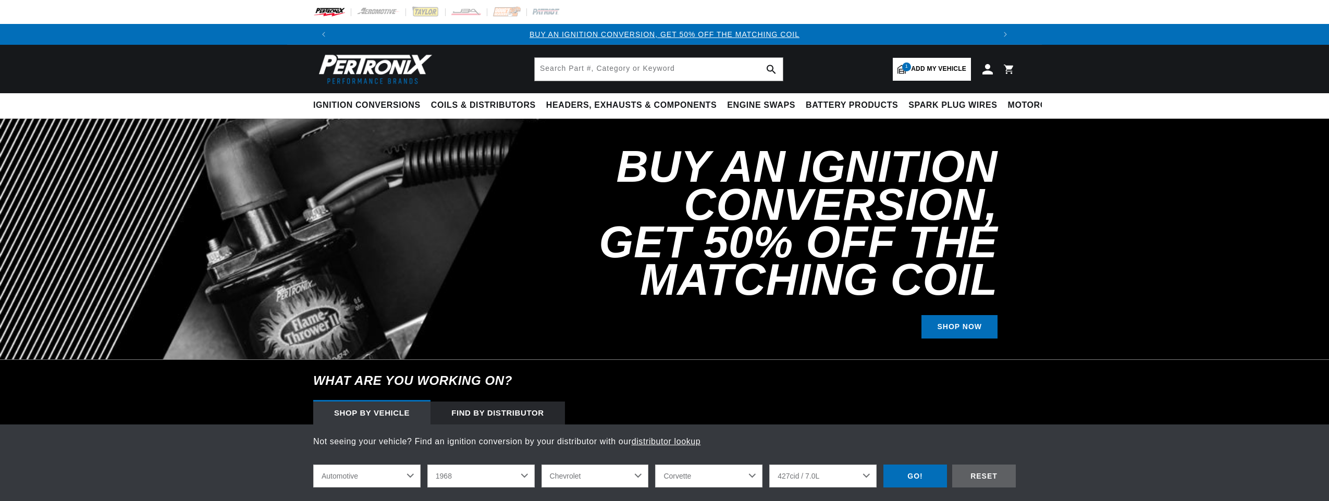
select select "1968"
select select "Chevrolet"
select select "Corvette"
select select "427cid-7.0L"
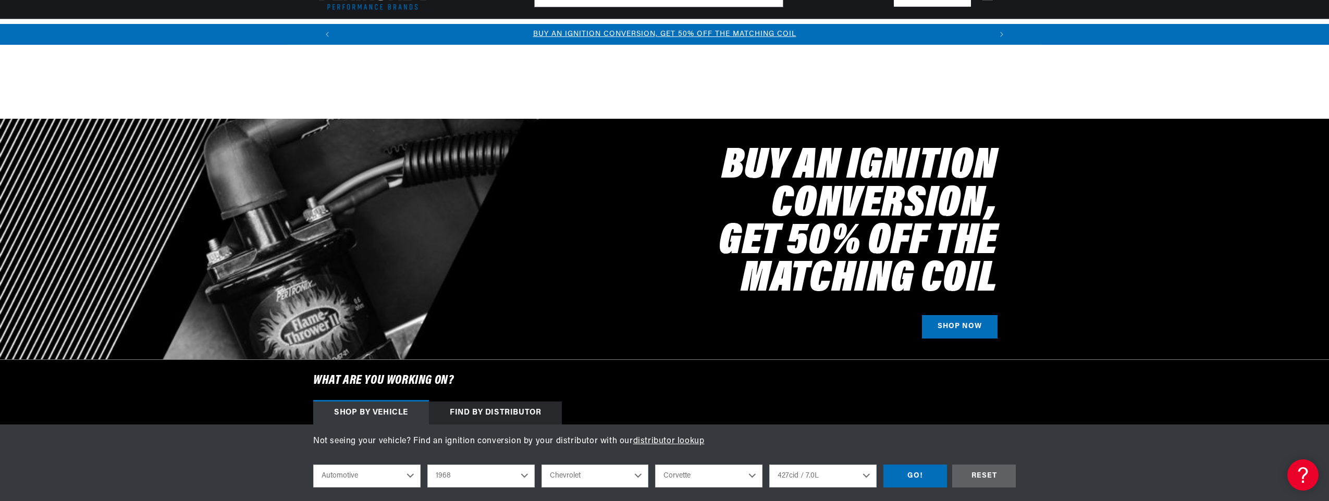
scroll to position [156, 0]
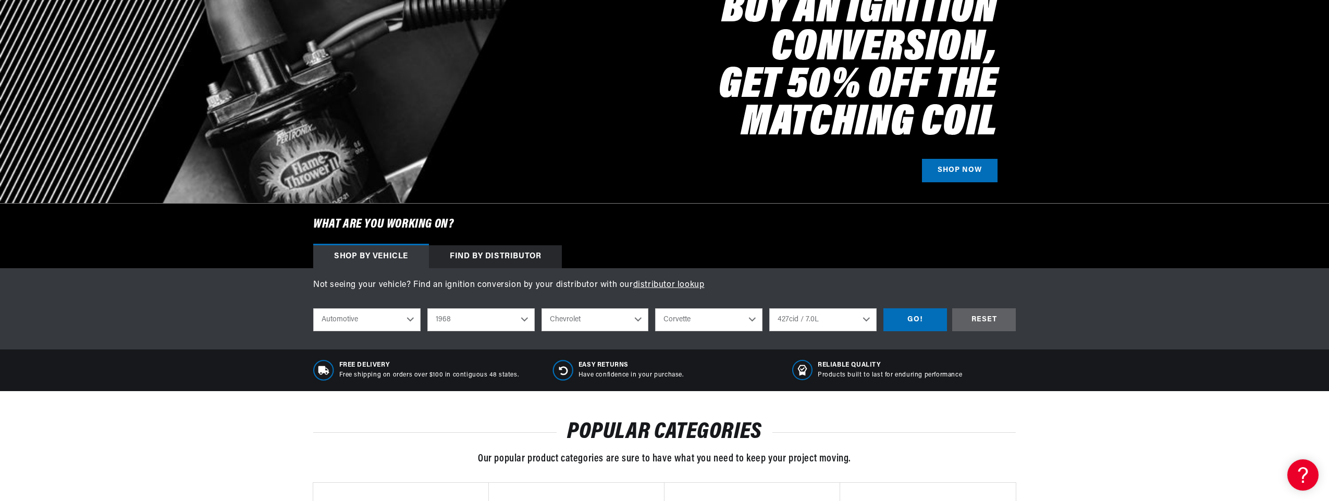
click at [522, 318] on select "2022 2021 2020 2019 2018 2017 2016 2015 2014 2013 2012 2011 2010 2009 2008 2007…" at bounding box center [480, 320] width 107 height 23
click at [427, 309] on select "2022 2021 2020 2019 2018 2017 2016 2015 2014 2013 2012 2011 2010 2009 2008 2007…" at bounding box center [480, 320] width 107 height 23
select select "1967"
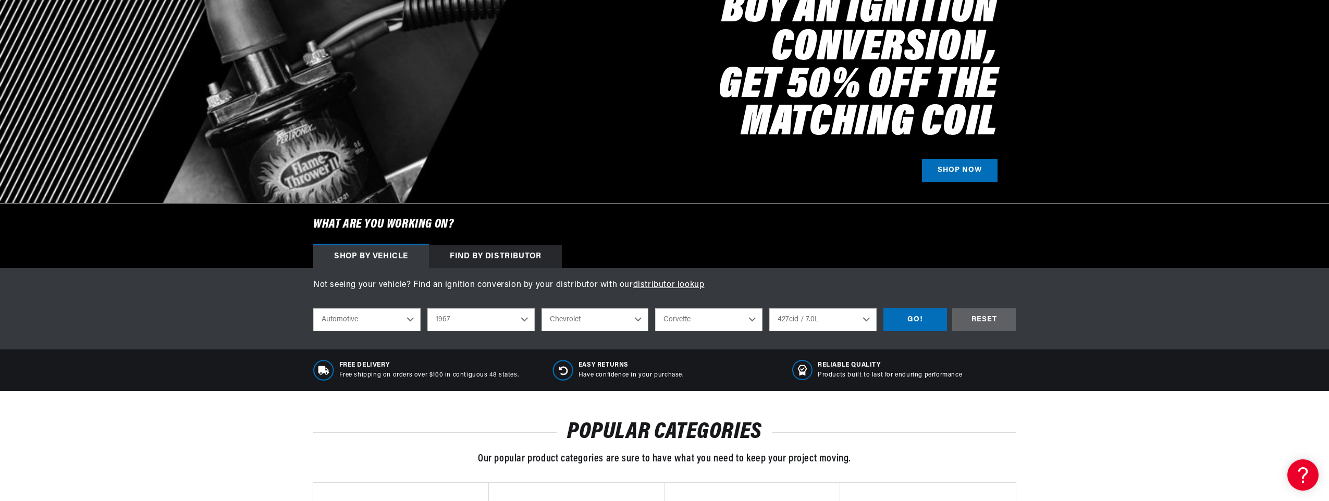
click at [707, 324] on select "Bel Air Biscayne C10 Pickup C10 Suburban C20 Pickup C20 Suburban C30 Pickup C50…" at bounding box center [708, 320] width 107 height 23
click at [655, 309] on select "Bel Air Biscayne C10 Pickup C10 Suburban C20 Pickup C20 Suburban C30 Pickup C50…" at bounding box center [708, 320] width 107 height 23
select select "Camaro"
click at [840, 317] on select "6.6L 230cid / 3.8L 250cid / 4.1L 302cid / 4.9L 305cid / 5.0L 327cid / 5.3L 327c…" at bounding box center [822, 320] width 107 height 23
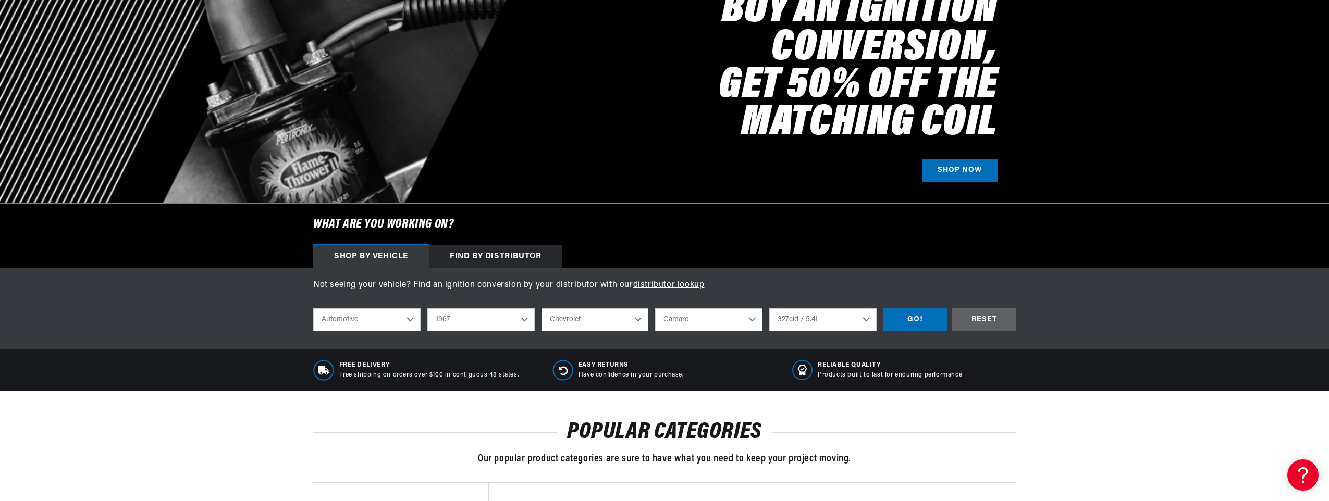
click at [769, 309] on select "6.6L 230cid / 3.8L 250cid / 4.1L 302cid / 4.9L 305cid / 5.0L 327cid / 5.3L 327c…" at bounding box center [822, 320] width 107 height 23
select select "327cid-5.4L"
click at [913, 318] on div "GO!" at bounding box center [916, 320] width 64 height 23
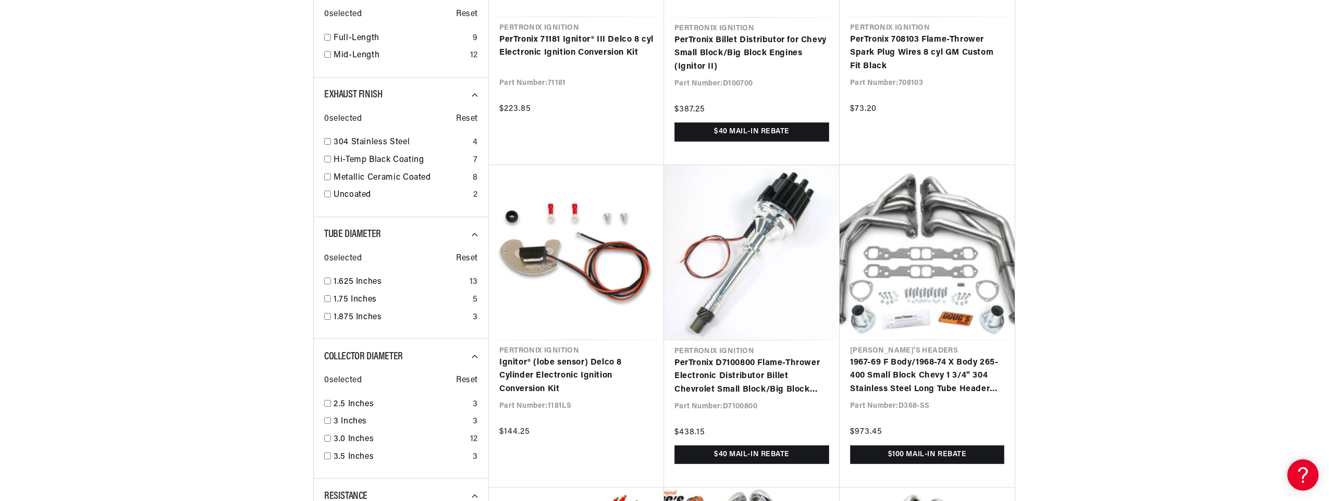
scroll to position [730, 0]
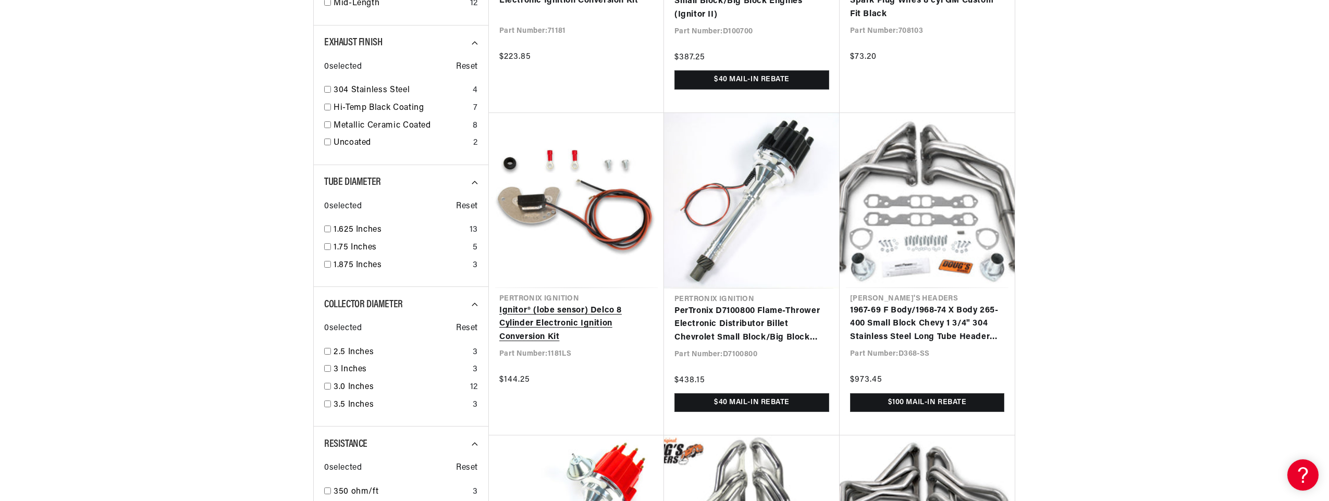
click at [592, 318] on link "Ignitor® (lobe sensor) Delco 8 Cylinder Electronic Ignition Conversion Kit" at bounding box center [576, 324] width 154 height 40
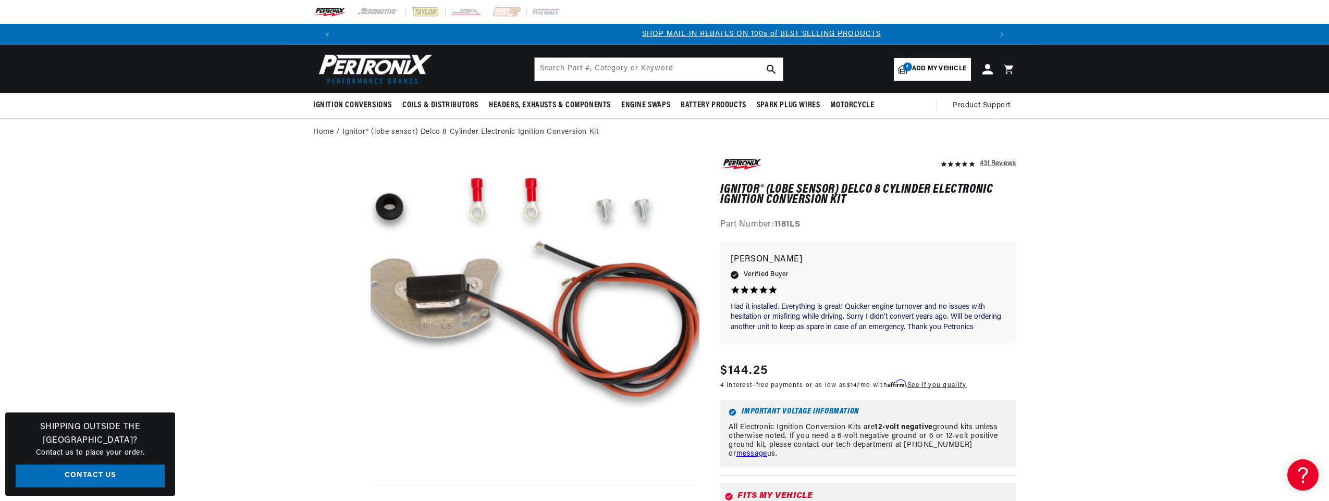
scroll to position [0, 651]
drag, startPoint x: 788, startPoint y: 229, endPoint x: 777, endPoint y: 231, distance: 11.1
click at [777, 231] on div "Part Number: 1181LS" at bounding box center [868, 225] width 296 height 14
drag, startPoint x: 777, startPoint y: 231, endPoint x: 784, endPoint y: 224, distance: 10.3
copy strong "1181LS"
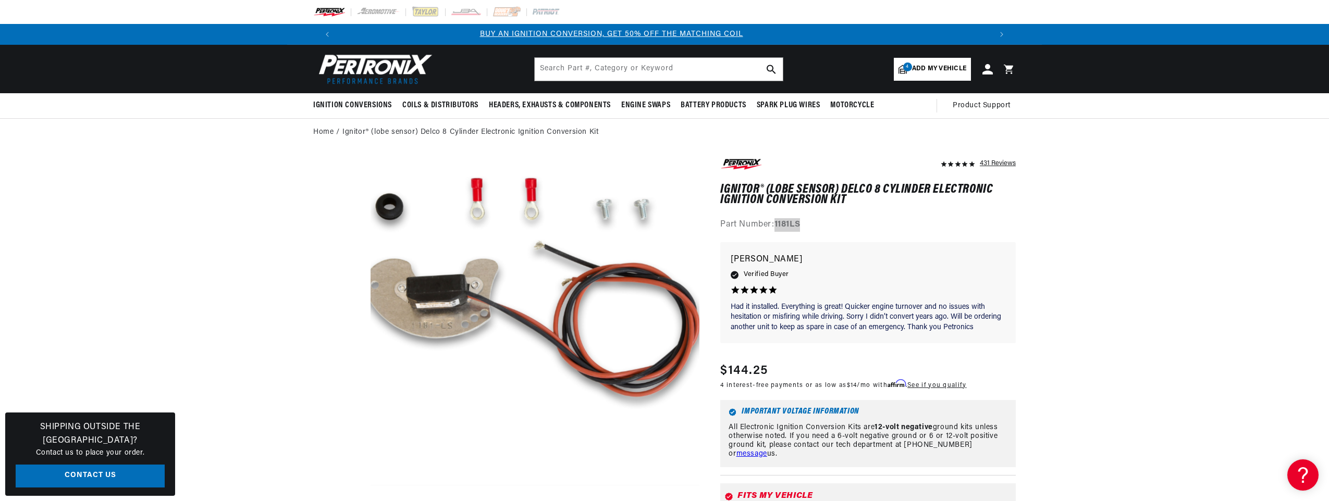
scroll to position [0, 0]
